Goal: Navigation & Orientation: Go to known website

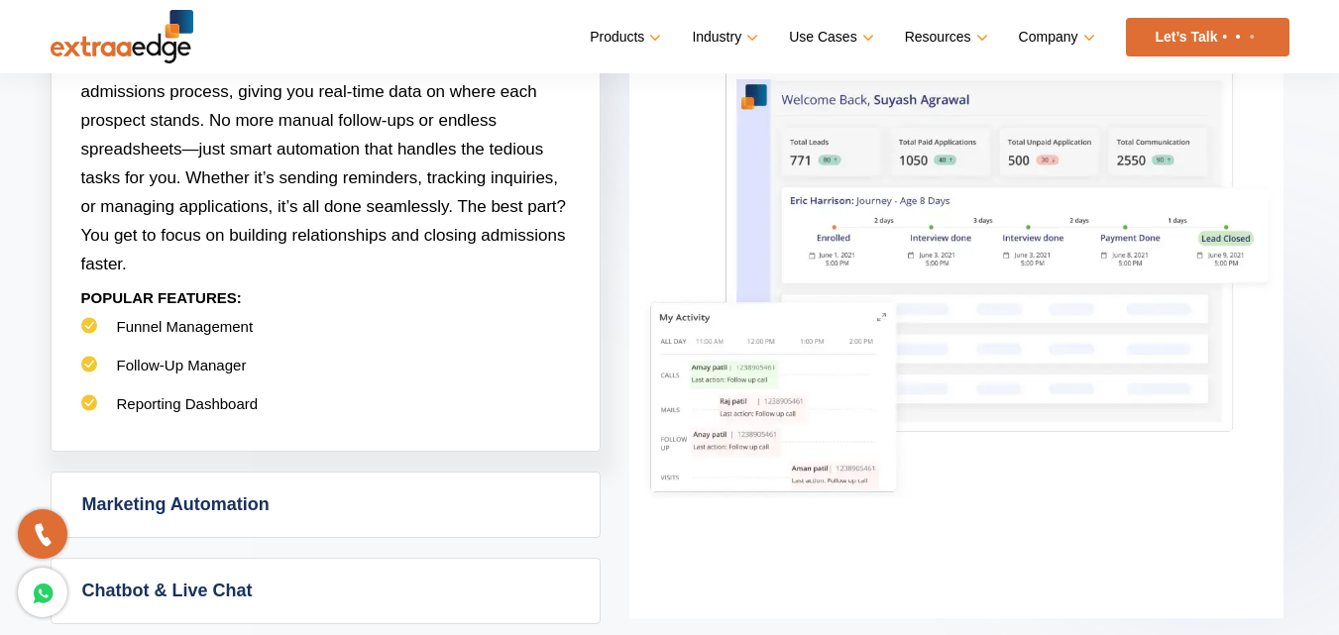
scroll to position [1057, 0]
click at [127, 47] on img at bounding box center [122, 37] width 143 height 54
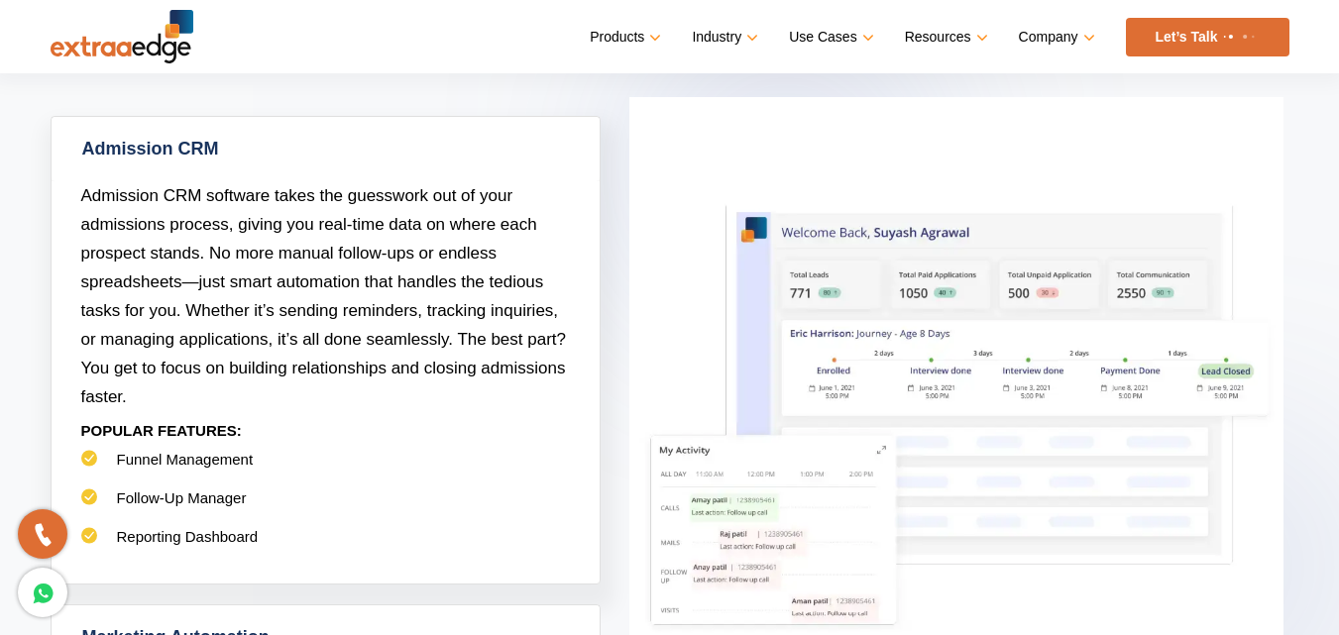
scroll to position [924, 0]
click at [170, 52] on img at bounding box center [122, 37] width 143 height 54
